Goal: Information Seeking & Learning: Learn about a topic

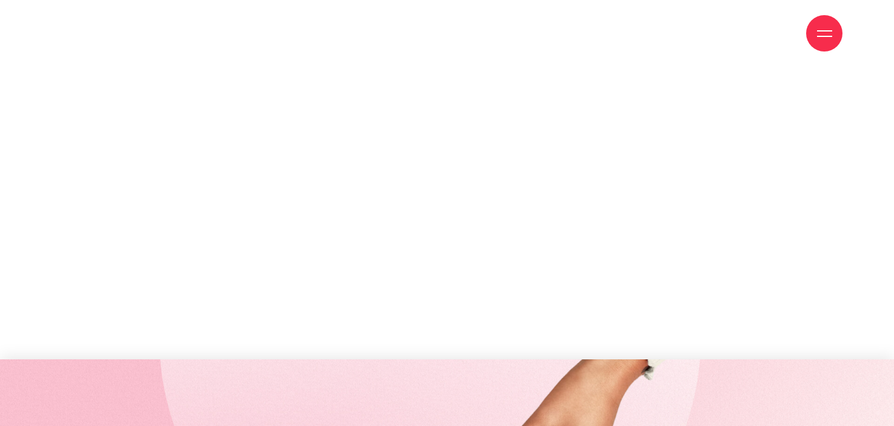
scroll to position [1880, 0]
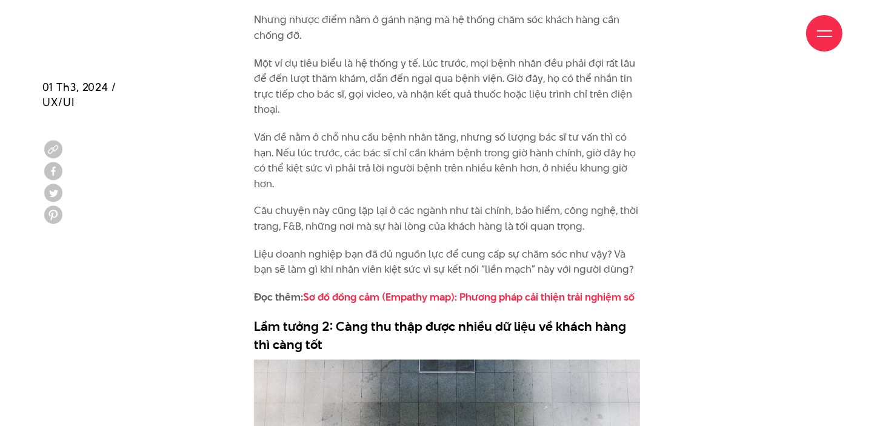
scroll to position [2062, 0]
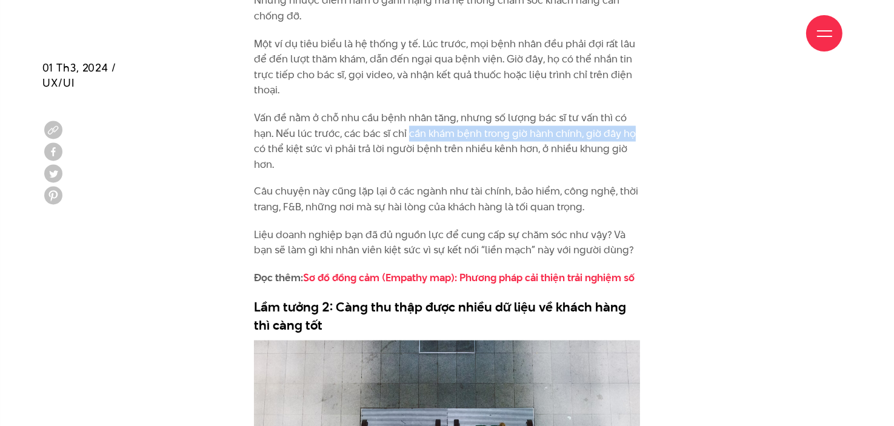
drag, startPoint x: 429, startPoint y: 118, endPoint x: 646, endPoint y: 118, distance: 217.7
click at [645, 118] on div "Trong vài năm qua, ngày càng nhiều các công ty cố gắng thay đổi cách mà họ tươn…" at bounding box center [447, 333] width 405 height 2720
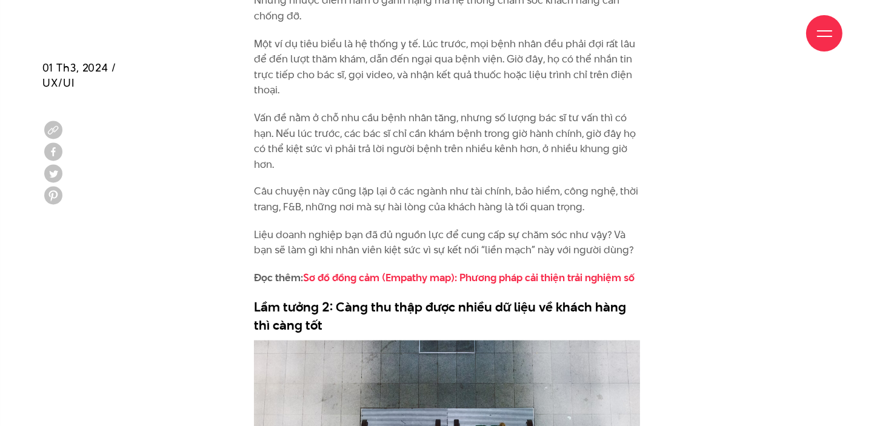
drag, startPoint x: 417, startPoint y: 136, endPoint x: 407, endPoint y: 136, distance: 9.1
click at [417, 136] on p "Vấn đề nằm ở chỗ nhu cầu bệnh nhân tăng, nhưng số lượng bác sĩ tư vấn thì có hạ…" at bounding box center [447, 141] width 387 height 62
drag, startPoint x: 431, startPoint y: 129, endPoint x: 605, endPoint y: 130, distance: 173.4
click at [601, 129] on p "Vấn đề nằm ở chỗ nhu cầu bệnh nhân tăng, nhưng số lượng bác sĩ tư vấn thì có hạ…" at bounding box center [447, 141] width 387 height 62
click at [686, 155] on div "Trong vài năm qua, ngày càng nhiều các công ty cố gắng thay đổi cách mà họ tươn…" at bounding box center [447, 333] width 810 height 2720
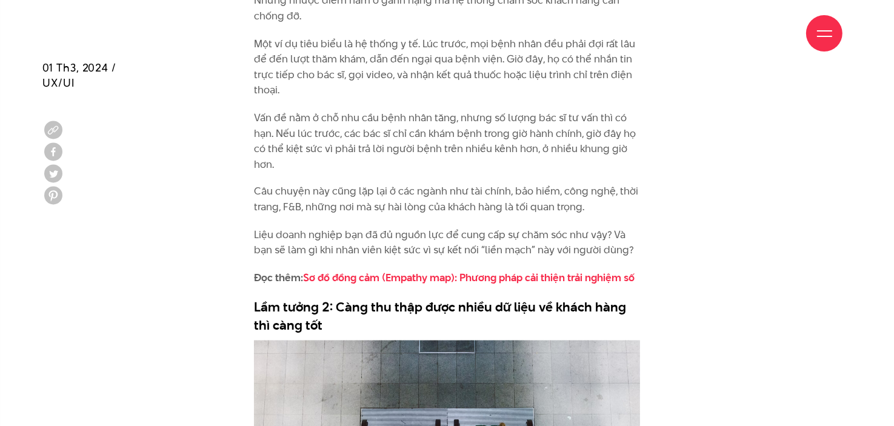
drag, startPoint x: 250, startPoint y: 182, endPoint x: 650, endPoint y: 190, distance: 400.3
click at [648, 190] on div "Trong vài năm qua, ngày càng nhiều các công ty cố gắng thay đổi cách mà họ tươn…" at bounding box center [447, 333] width 810 height 2720
click at [662, 193] on div "Trong vài năm qua, ngày càng nhiều các công ty cố gắng thay đổi cách mà họ tươn…" at bounding box center [447, 333] width 810 height 2720
